Goal: Transaction & Acquisition: Purchase product/service

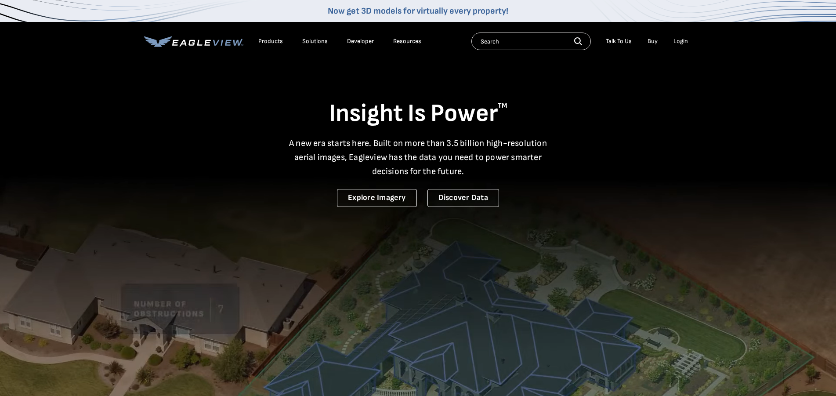
click at [678, 41] on div "Login" at bounding box center [680, 41] width 14 height 8
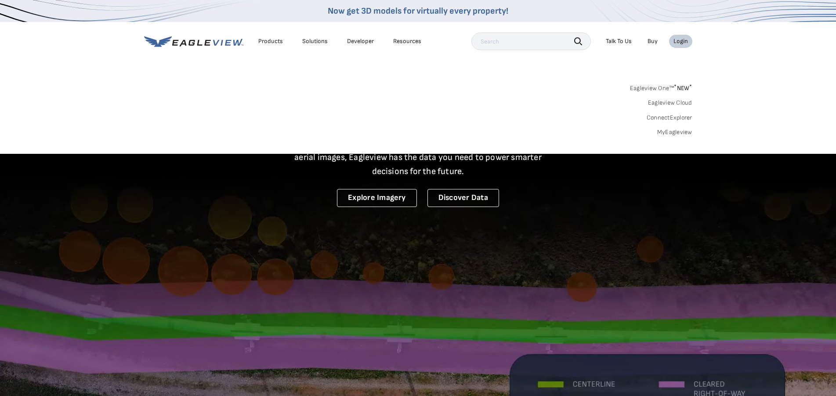
click at [667, 133] on link "MyEagleview" at bounding box center [674, 132] width 35 height 8
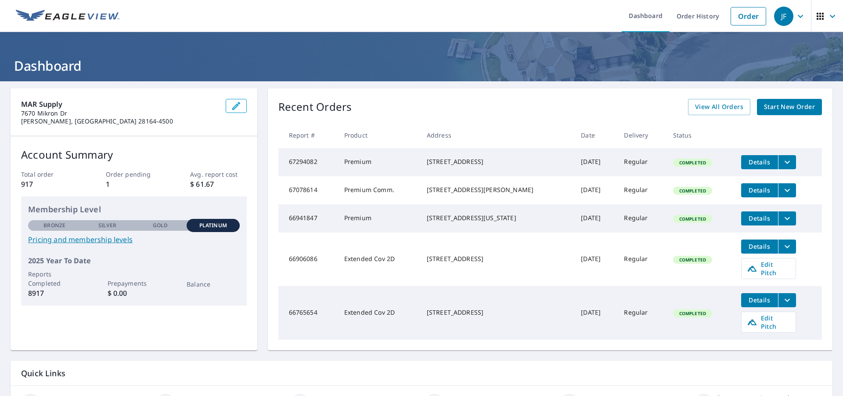
click at [776, 107] on span "Start New Order" at bounding box center [789, 106] width 51 height 11
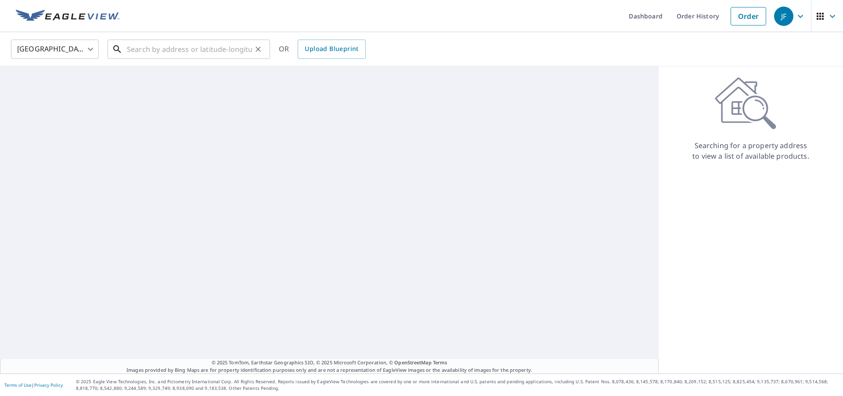
click at [148, 49] on input "text" at bounding box center [189, 49] width 125 height 25
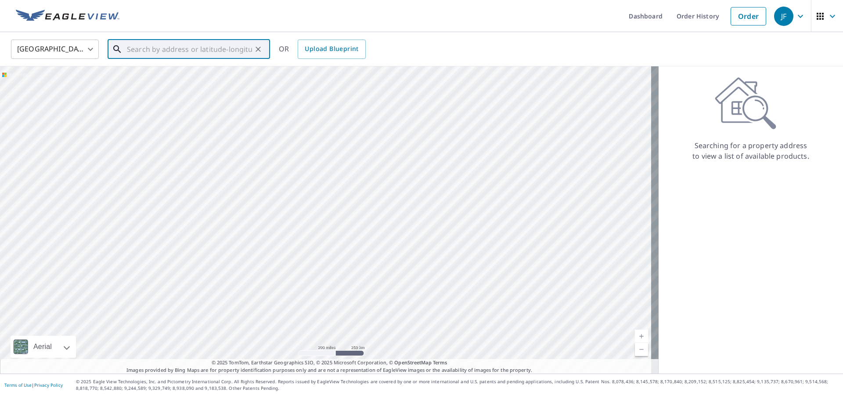
paste input "[STREET_ADDRESS]"
click at [166, 79] on span "[STREET_ADDRESS]" at bounding box center [194, 74] width 138 height 11
type input "[STREET_ADDRESS]"
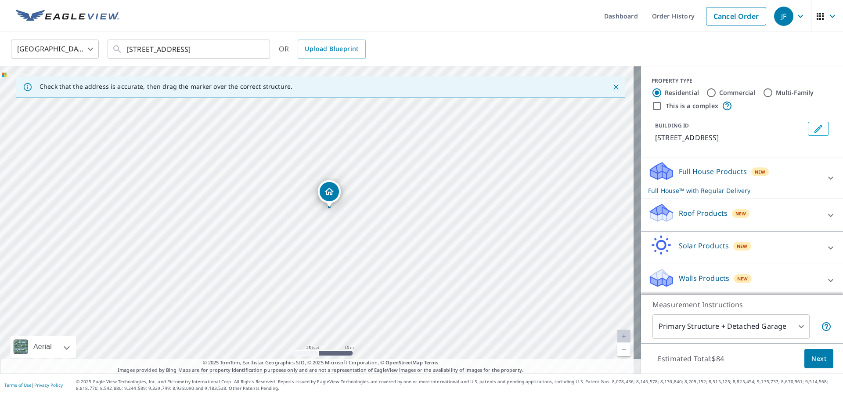
click at [826, 215] on icon at bounding box center [831, 215] width 11 height 11
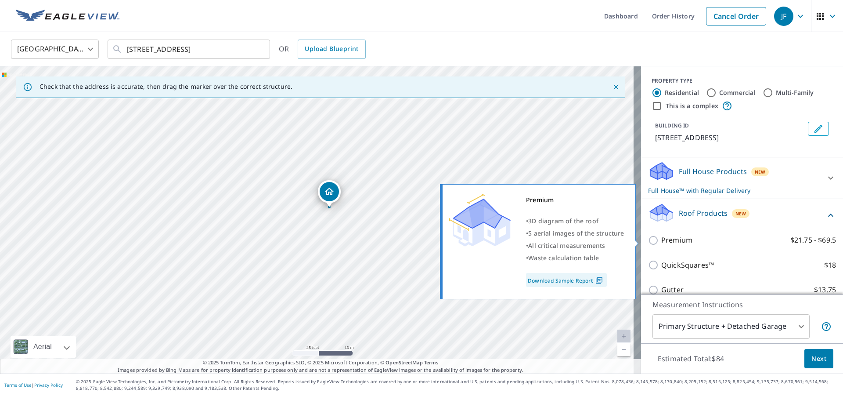
click at [648, 240] on input "Premium $21.75 - $69.5" at bounding box center [654, 240] width 13 height 11
checkbox input "true"
checkbox input "false"
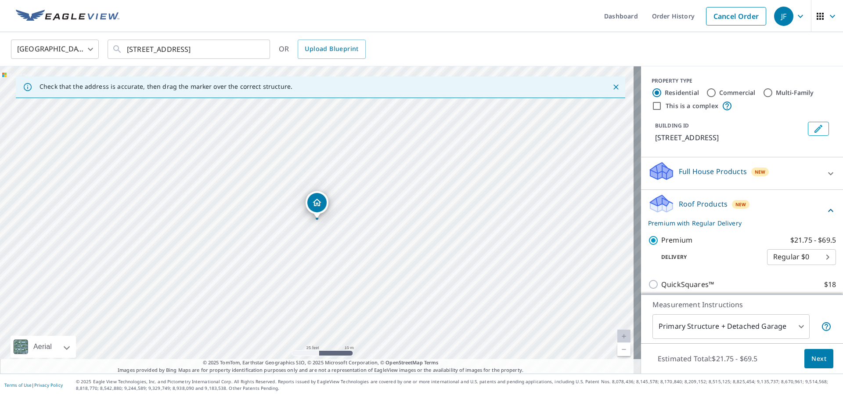
click at [812, 359] on span "Next" at bounding box center [819, 358] width 15 height 11
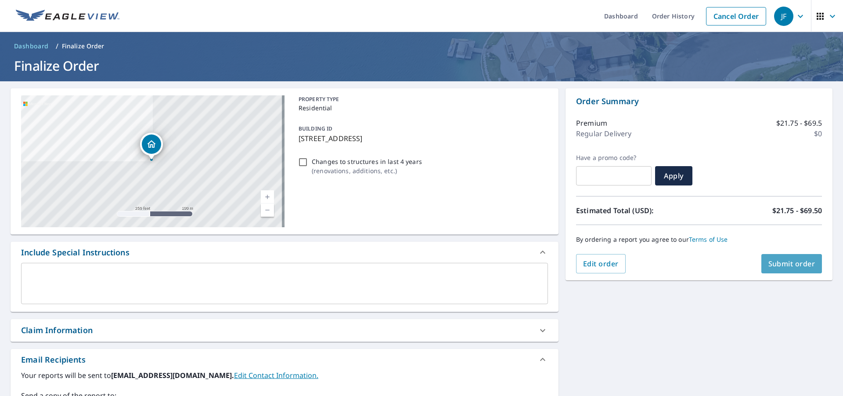
click at [791, 265] on span "Submit order" at bounding box center [791, 264] width 47 height 10
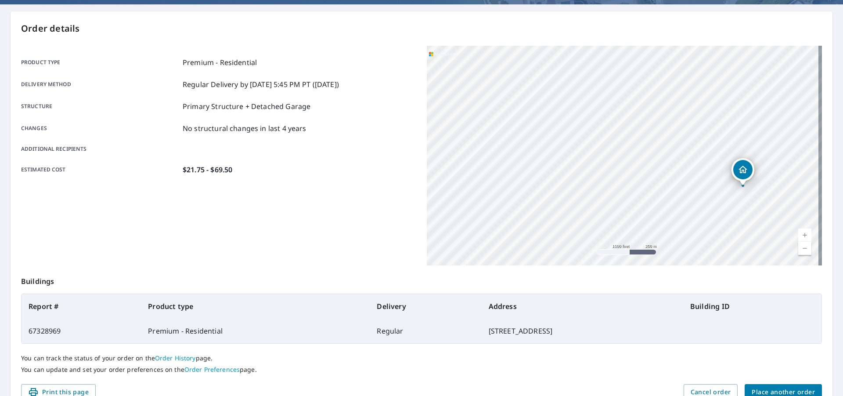
scroll to position [121, 0]
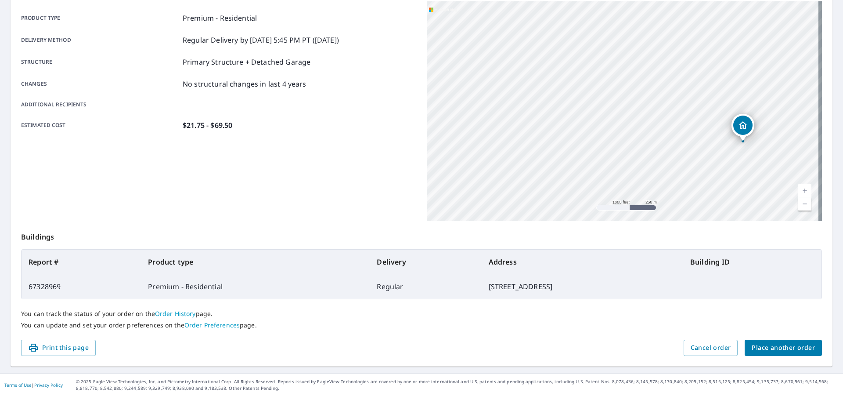
click at [781, 347] on span "Place another order" at bounding box center [783, 347] width 63 height 11
